Goal: Find specific page/section: Find specific page/section

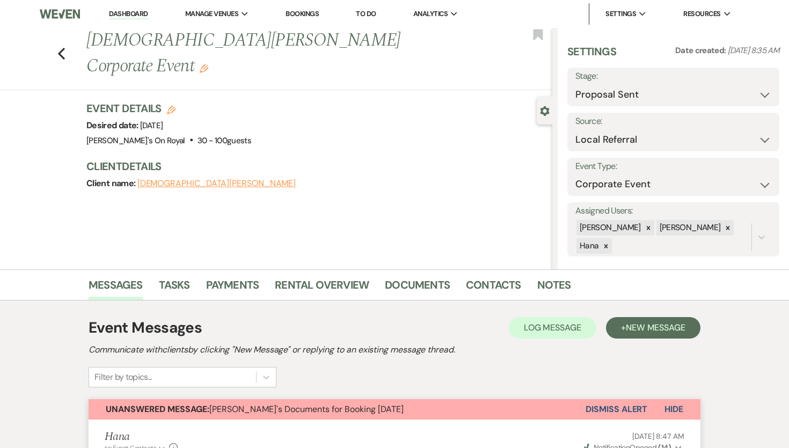
select select "6"
select select "20"
select select "9"
click at [134, 11] on link "Dashboard" at bounding box center [128, 14] width 39 height 10
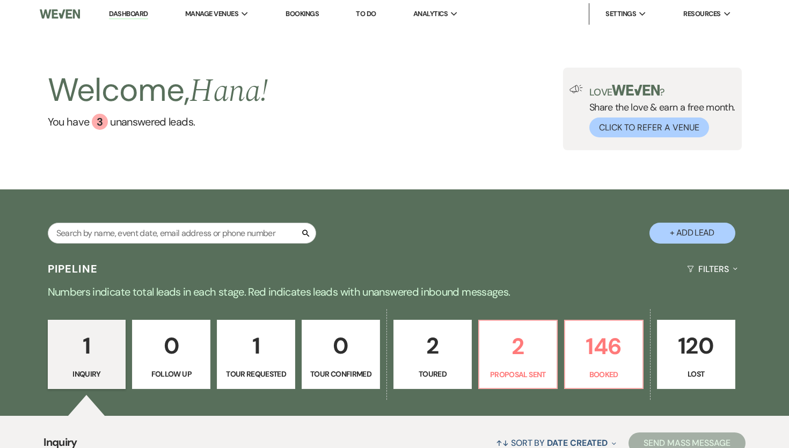
click at [160, 220] on div "Search + Add Lead" at bounding box center [394, 223] width 773 height 57
click at [157, 237] on input "text" at bounding box center [182, 233] width 268 height 21
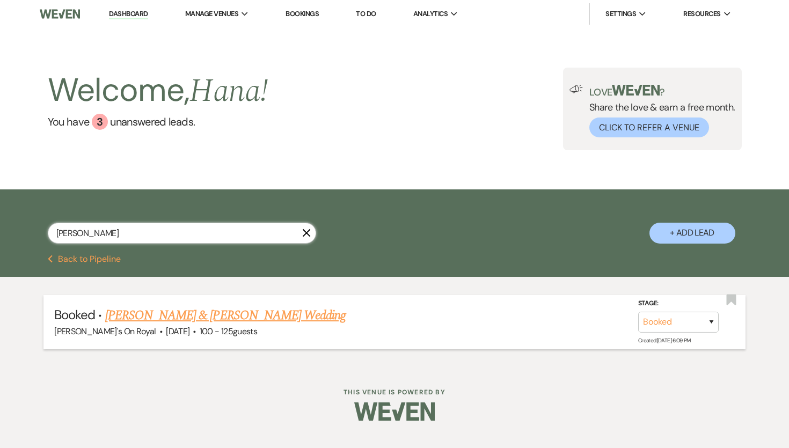
type input "[PERSON_NAME]"
click at [151, 319] on link "[PERSON_NAME] & [PERSON_NAME] Wedding" at bounding box center [225, 315] width 240 height 19
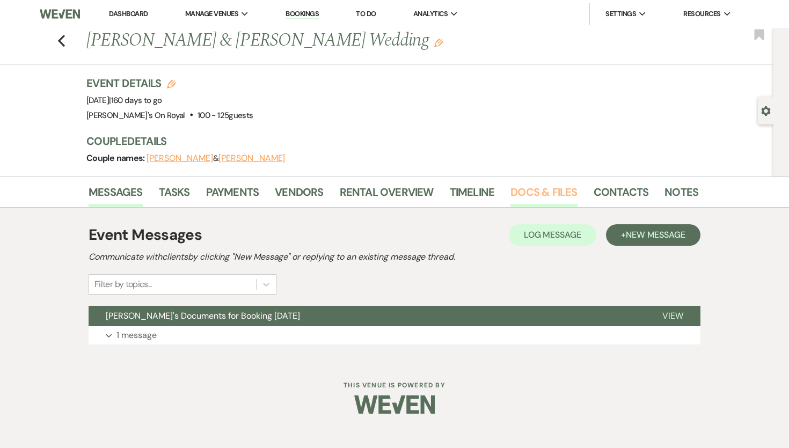
click at [510, 202] on link "Docs & Files" at bounding box center [543, 196] width 67 height 24
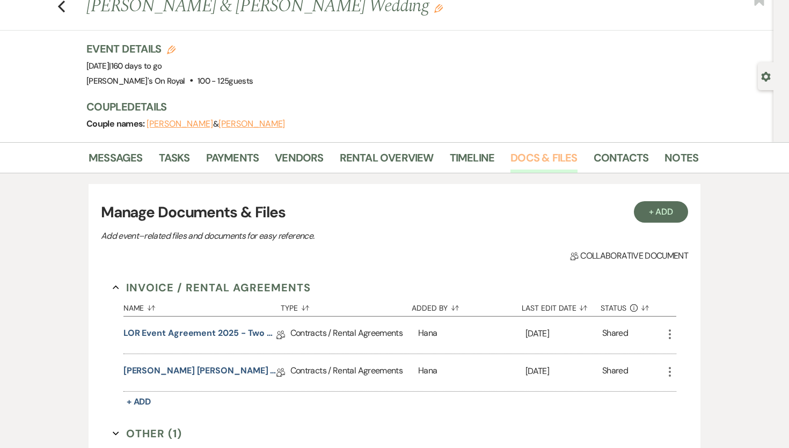
scroll to position [44, 0]
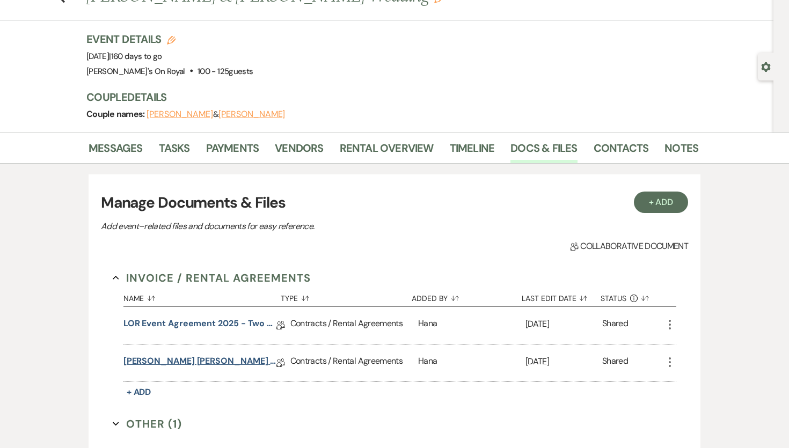
click at [200, 363] on link "[PERSON_NAME] [PERSON_NAME] Wedding Reception Contract [DATE]" at bounding box center [199, 363] width 153 height 17
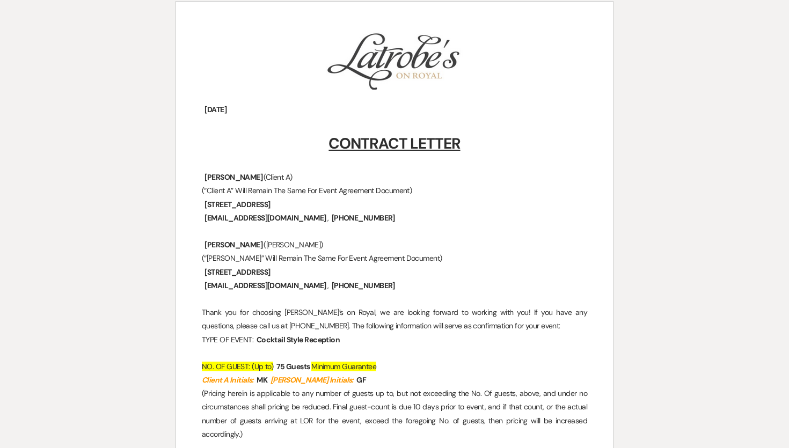
scroll to position [169, 0]
